Goal: Book appointment/travel/reservation

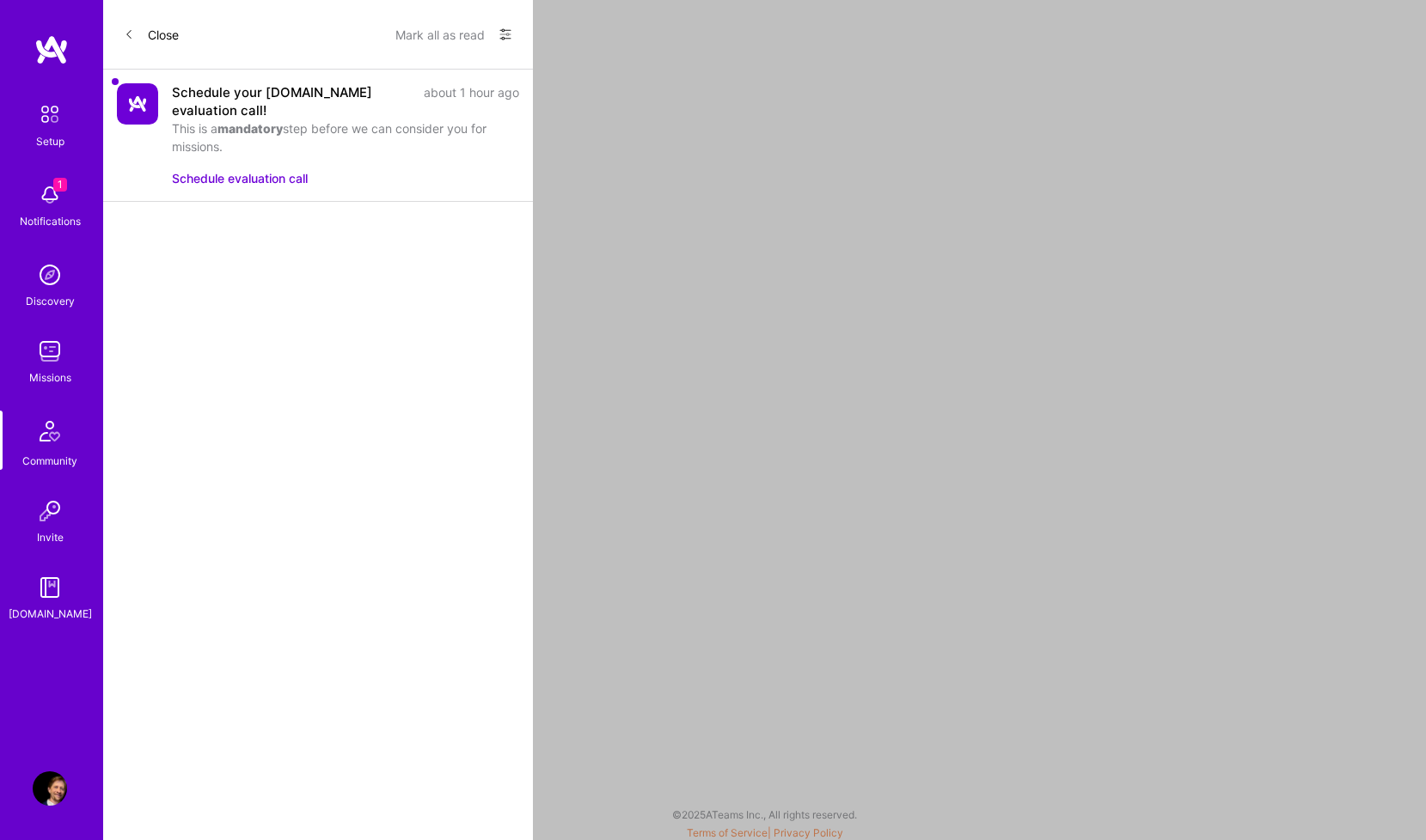
click at [242, 169] on button "Schedule evaluation call" at bounding box center [239, 178] width 136 height 18
drag, startPoint x: 243, startPoint y: 126, endPoint x: 174, endPoint y: 91, distance: 77.4
click at [174, 91] on div "Schedule your A.Team evaluation call! about 1 hour ago This is a mandatory step…" at bounding box center [345, 119] width 348 height 72
copy div "Schedule your A.Team evaluation call! about 1 hour ago This is a mandatory step…"
click at [141, 30] on button "Close" at bounding box center [151, 34] width 55 height 27
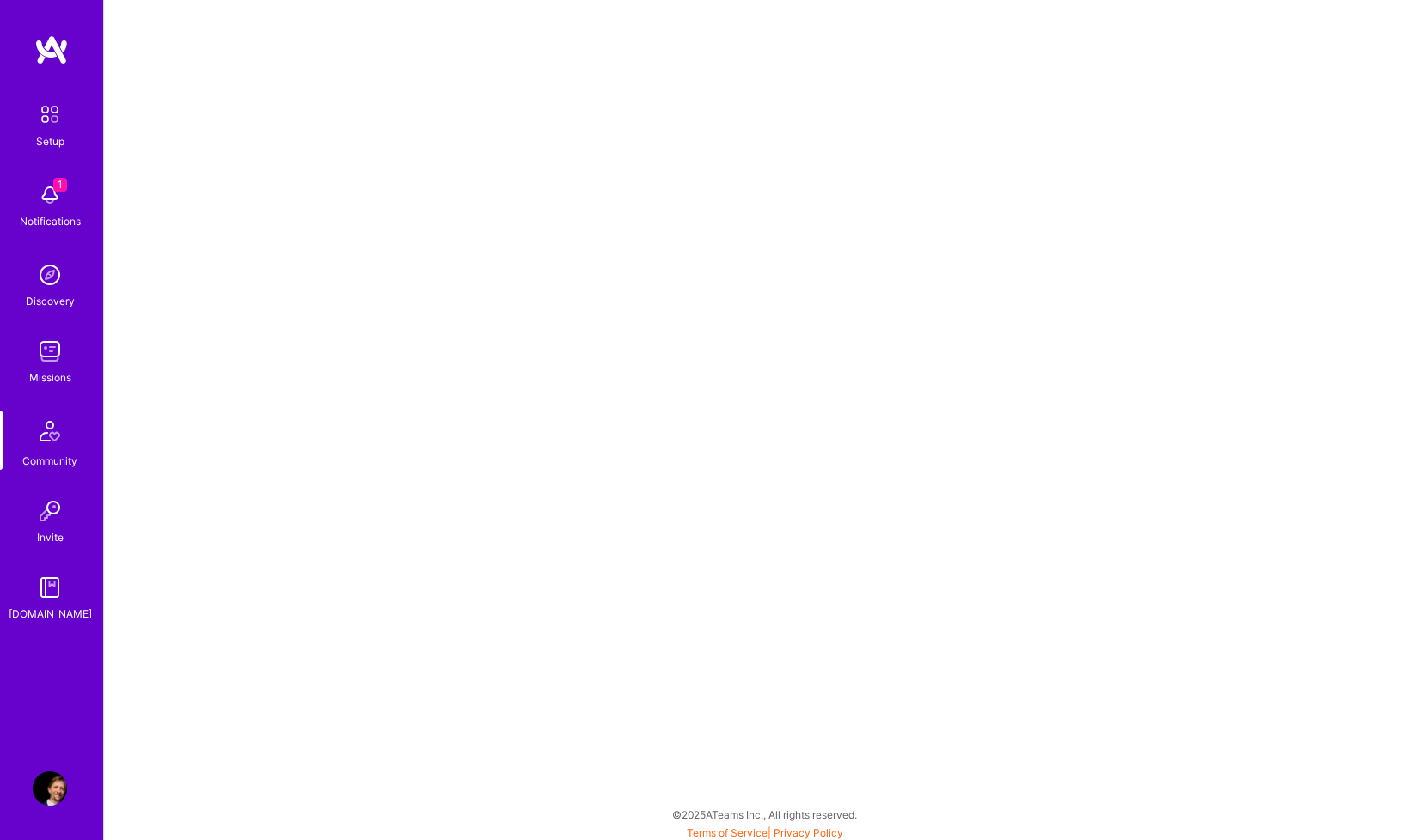
click at [44, 112] on img at bounding box center [50, 114] width 37 height 37
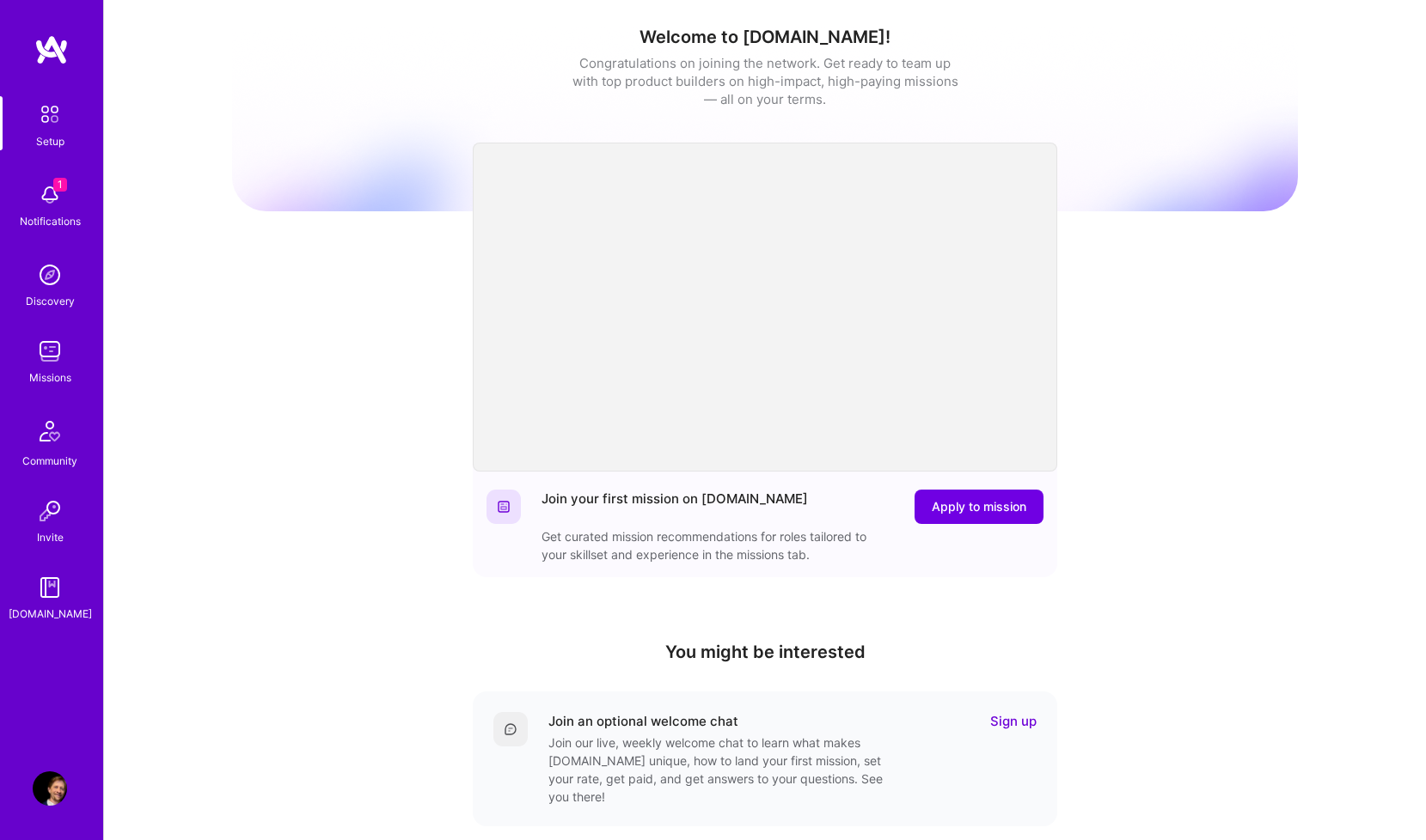
click at [57, 204] on img at bounding box center [50, 195] width 35 height 35
click at [701, 551] on div "1 Setup 1 Notifications Discovery Missions Community Invite A.Guide Profile Clo…" at bounding box center [713, 561] width 1426 height 1122
click at [65, 203] on img at bounding box center [50, 195] width 35 height 35
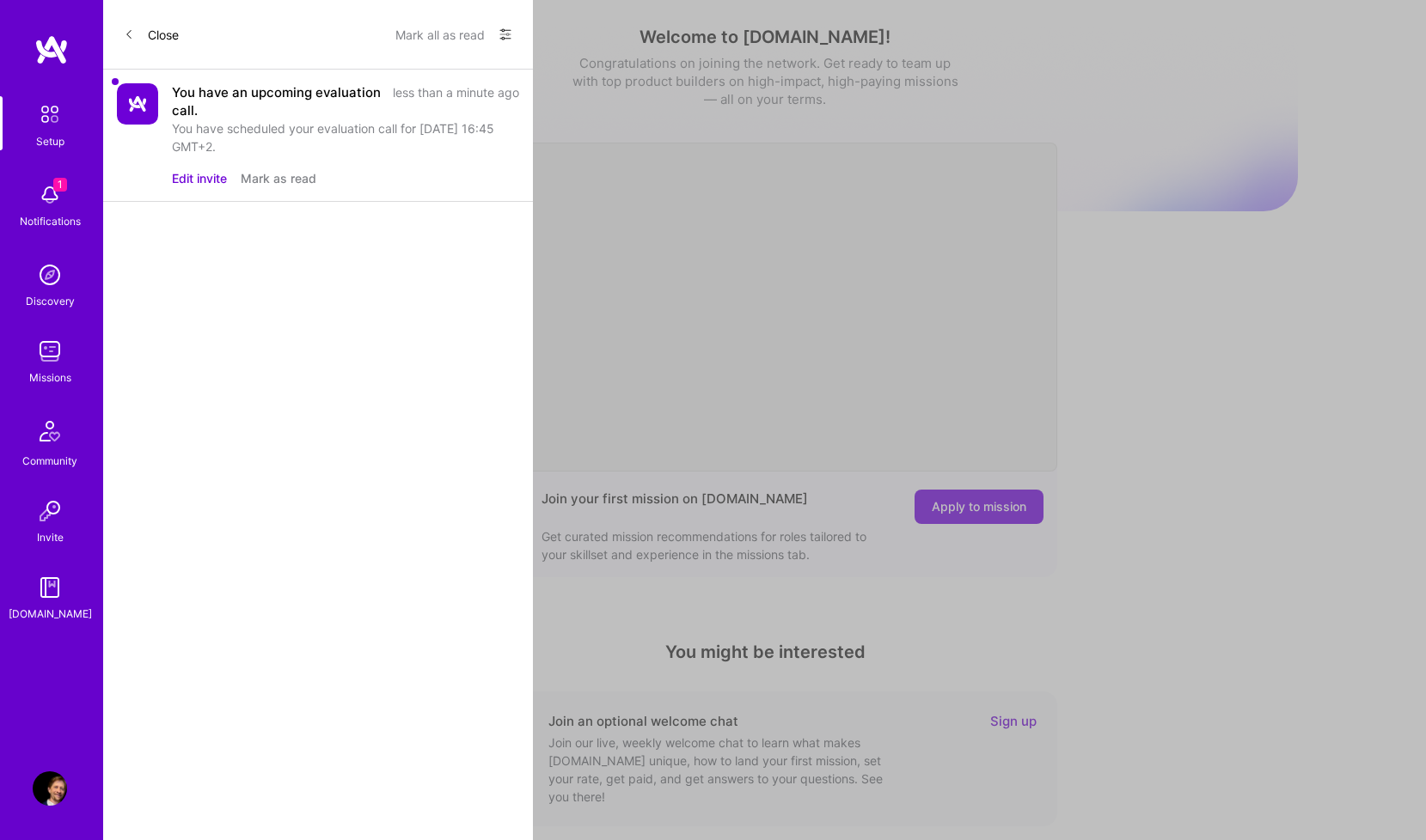
click at [191, 178] on button "Edit invite" at bounding box center [199, 178] width 55 height 18
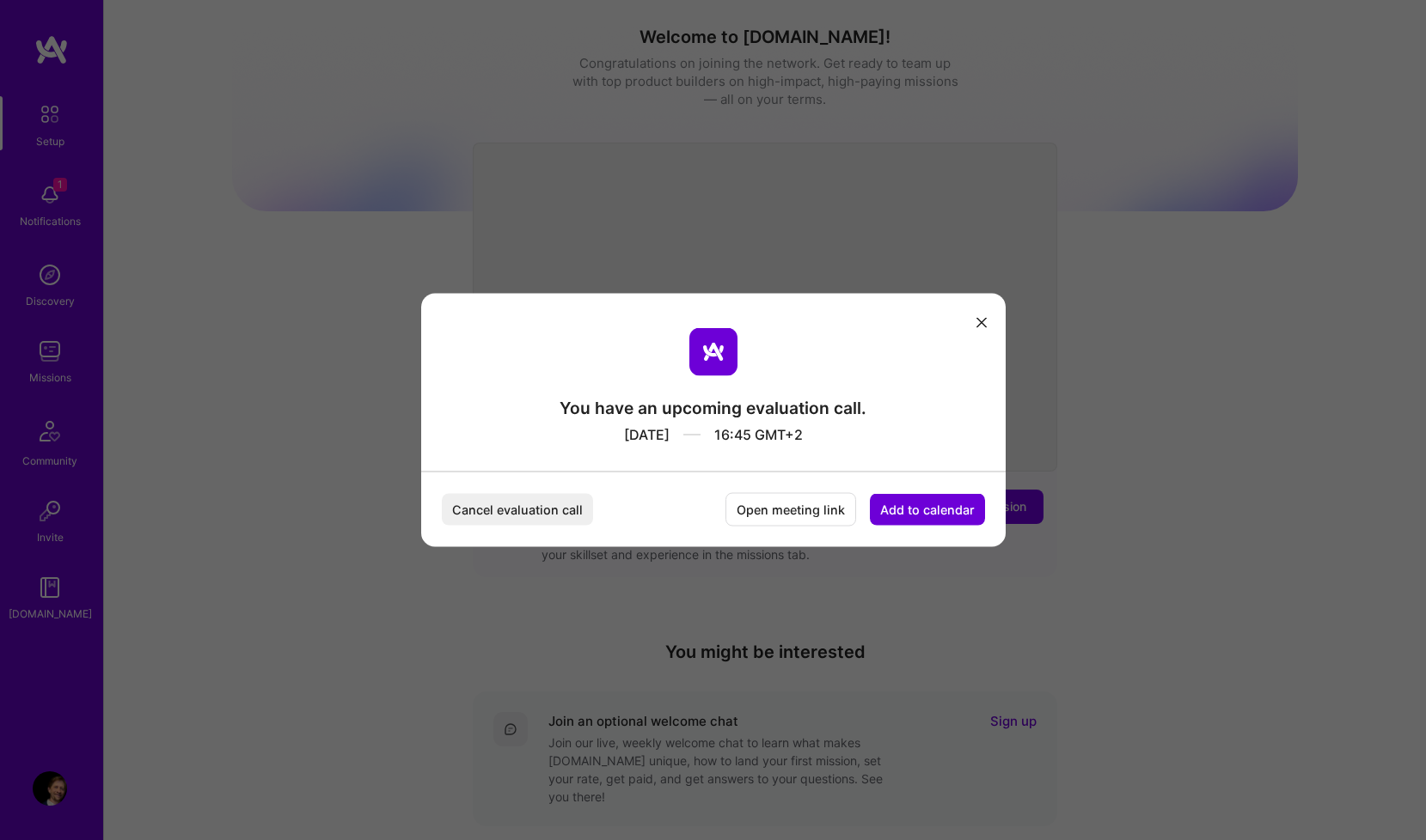
click at [982, 319] on icon "modal" at bounding box center [981, 322] width 10 height 10
